Goal: Find specific page/section: Find specific page/section

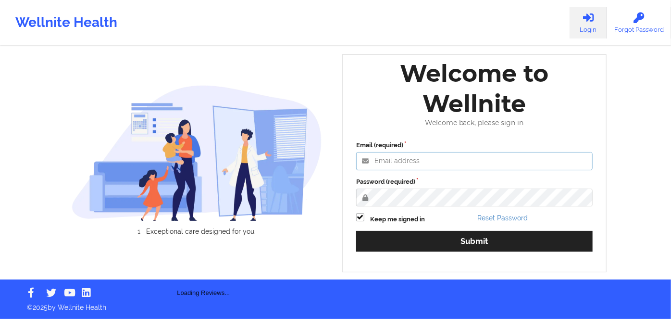
type input "russel@wellnite.com"
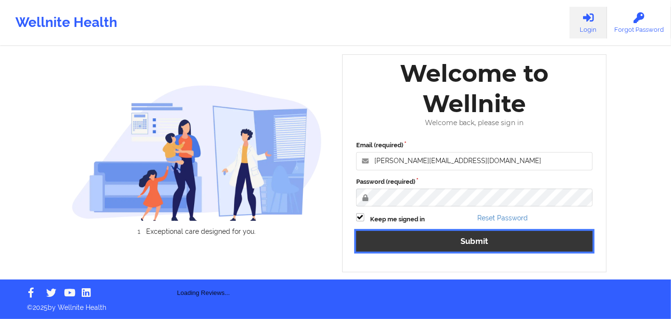
click at [516, 246] on button "Submit" at bounding box center [474, 241] width 236 height 21
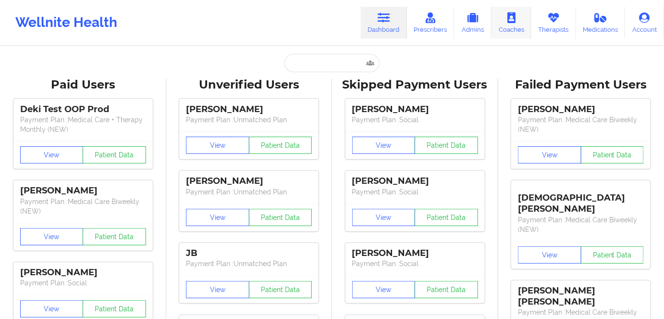
click at [524, 20] on link "Coaches" at bounding box center [512, 23] width 40 height 32
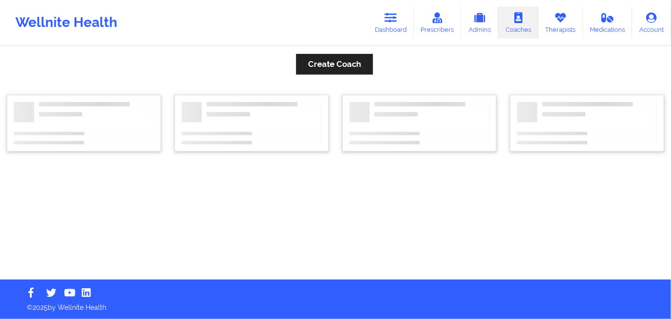
click at [545, 26] on link "Therapists" at bounding box center [560, 23] width 45 height 32
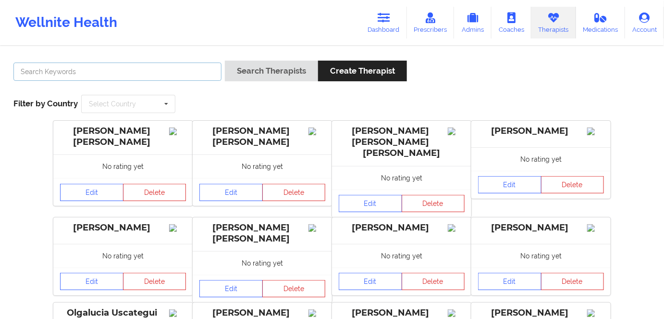
drag, startPoint x: 103, startPoint y: 70, endPoint x: 110, endPoint y: 70, distance: 6.7
click at [104, 70] on input "text" at bounding box center [117, 71] width 208 height 18
paste input "JAZMIN ROBERTS"
type input "JAZMIN ROBERTS"
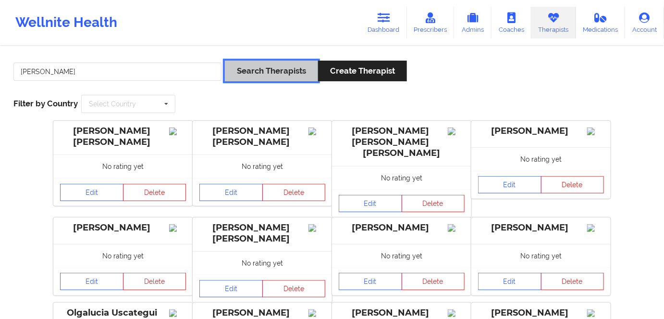
click at [264, 80] on button "Search Therapists" at bounding box center [271, 71] width 93 height 21
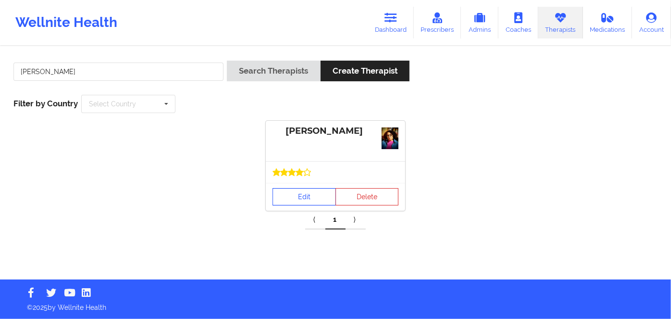
click at [293, 199] on link "Edit" at bounding box center [303, 196] width 63 height 17
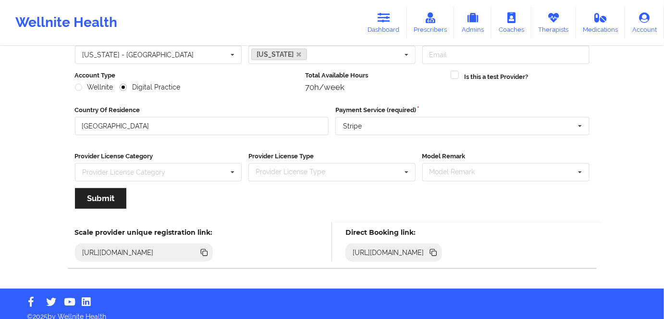
scroll to position [111, 0]
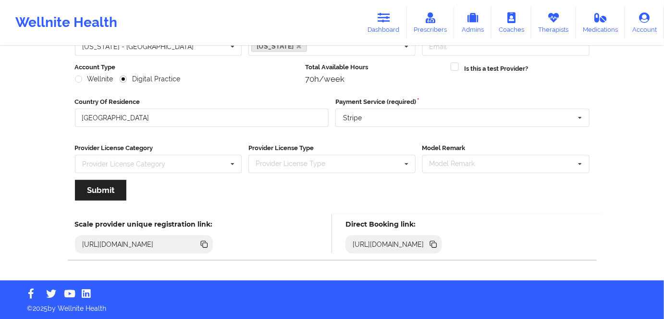
click at [437, 244] on icon at bounding box center [434, 245] width 5 height 5
click at [437, 245] on icon at bounding box center [434, 245] width 5 height 5
click at [439, 243] on icon at bounding box center [433, 244] width 11 height 11
drag, startPoint x: 549, startPoint y: 23, endPoint x: 522, endPoint y: 15, distance: 28.0
click at [549, 23] on icon at bounding box center [553, 17] width 12 height 11
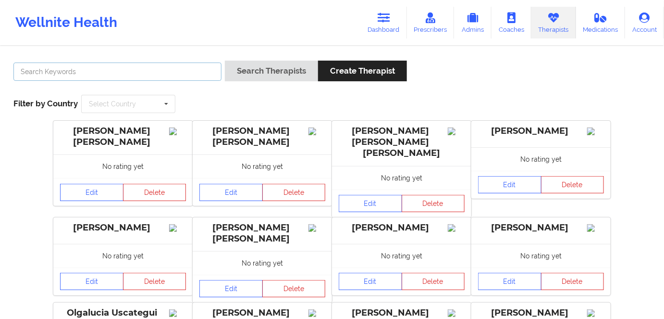
drag, startPoint x: 185, startPoint y: 67, endPoint x: 201, endPoint y: 72, distance: 16.7
click at [185, 67] on input "text" at bounding box center [117, 71] width 208 height 18
paste input "JAZMIN ROBERTS"
type input "JAZMIN ROBERTS"
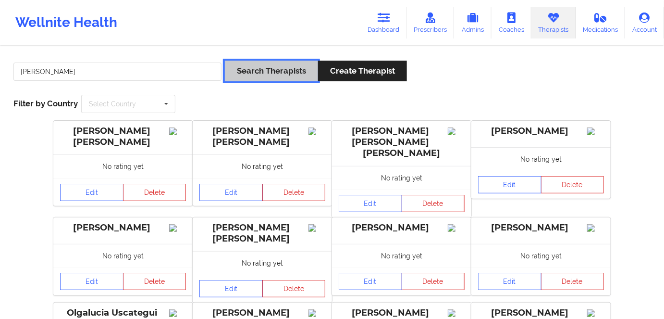
click at [272, 71] on button "Search Therapists" at bounding box center [271, 71] width 93 height 21
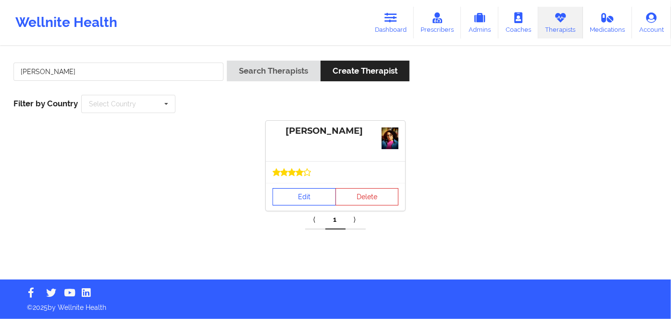
click at [303, 195] on link "Edit" at bounding box center [303, 196] width 63 height 17
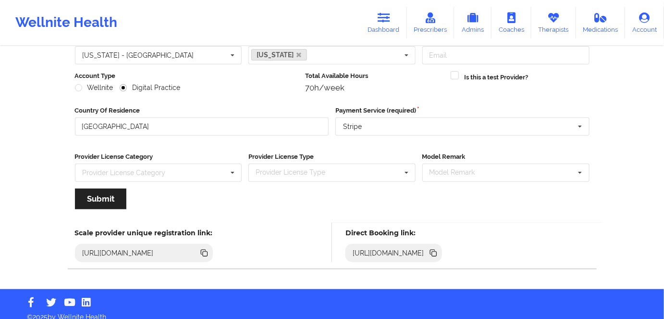
scroll to position [111, 0]
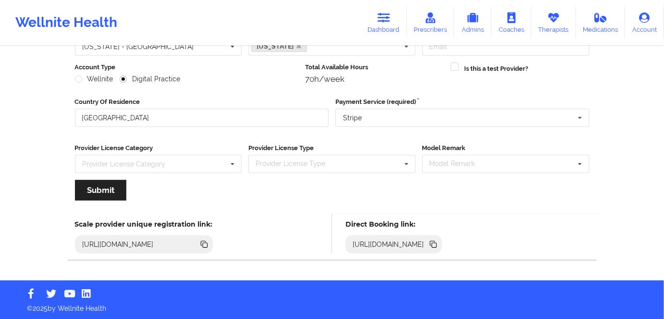
click at [439, 247] on icon at bounding box center [433, 244] width 11 height 11
click at [437, 246] on icon at bounding box center [434, 245] width 5 height 5
click at [437, 243] on icon at bounding box center [434, 245] width 5 height 5
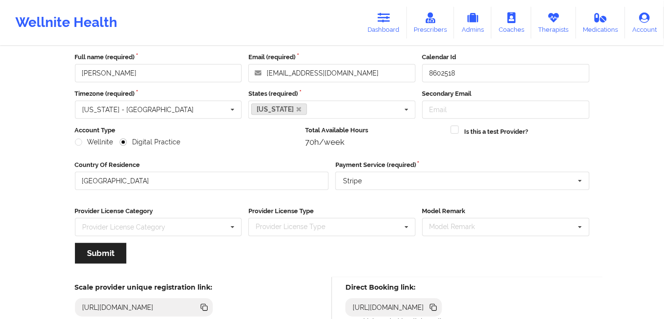
scroll to position [0, 0]
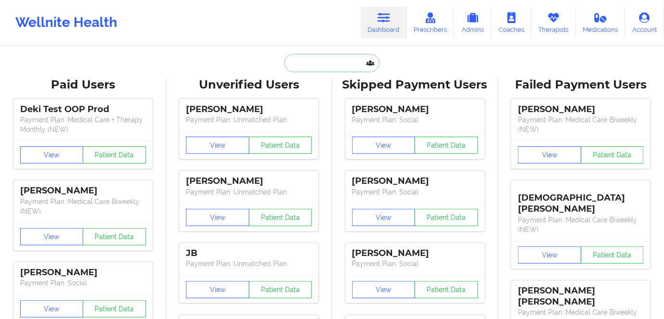
click at [324, 68] on input "text" at bounding box center [332, 63] width 95 height 18
paste input "[PERSON_NAME]"
type input "[PERSON_NAME]"
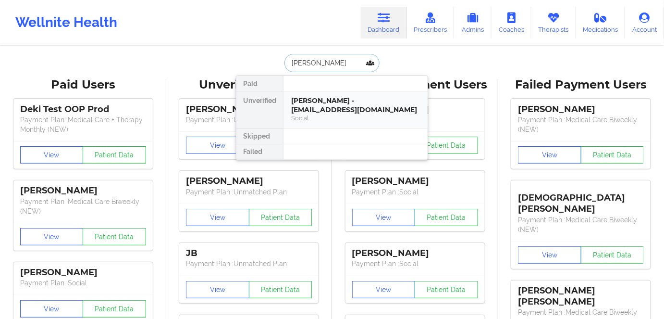
click at [332, 106] on div "[PERSON_NAME] - [EMAIL_ADDRESS][DOMAIN_NAME]" at bounding box center [355, 105] width 129 height 18
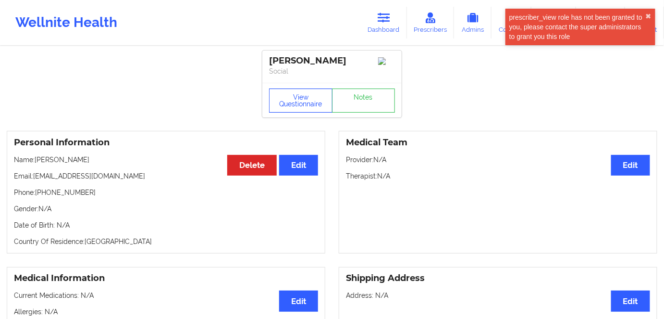
click at [292, 98] on button "View Questionnaire" at bounding box center [300, 100] width 63 height 24
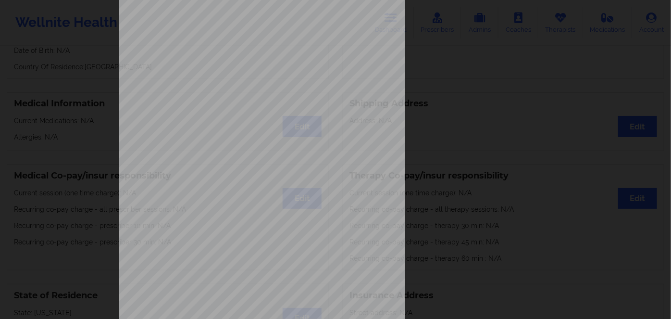
scroll to position [139, 0]
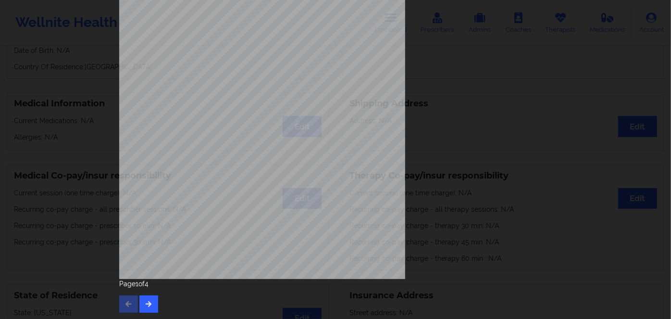
drag, startPoint x: 162, startPoint y: 300, endPoint x: 156, endPoint y: 302, distance: 7.0
click at [157, 302] on div "Page 1 of 4" at bounding box center [335, 296] width 433 height 34
click at [151, 301] on button "button" at bounding box center [148, 303] width 19 height 17
click at [150, 303] on button "button" at bounding box center [148, 303] width 19 height 17
